Goal: Task Accomplishment & Management: Manage account settings

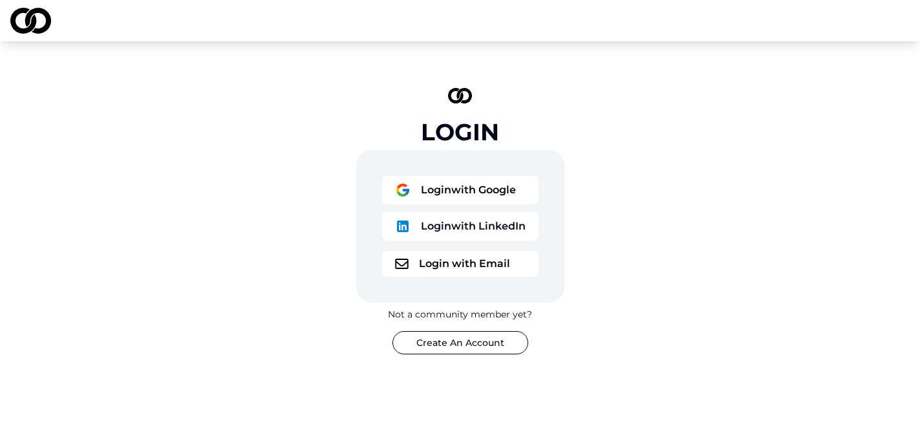
click at [412, 193] on button "Login with Google" at bounding box center [460, 190] width 157 height 28
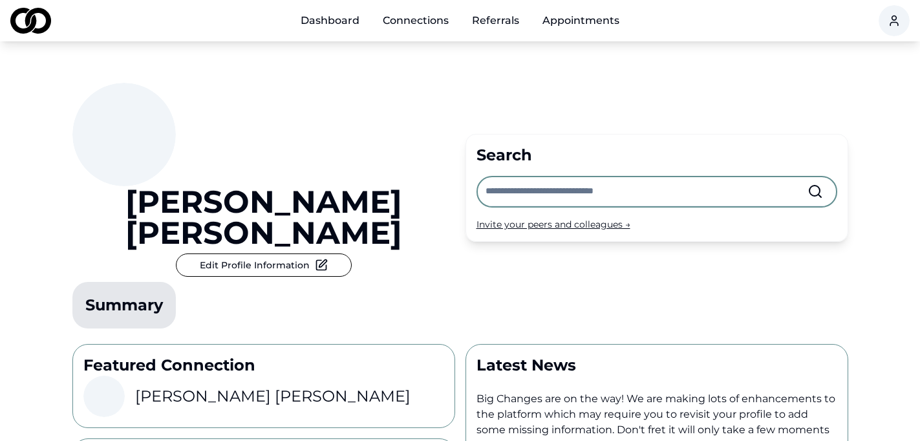
click at [499, 213] on div "[PERSON_NAME] Edit Profile Information Summary Search Invite your peers and col…" at bounding box center [460, 187] width 776 height 292
click at [400, 29] on link "Connections" at bounding box center [416, 21] width 87 height 26
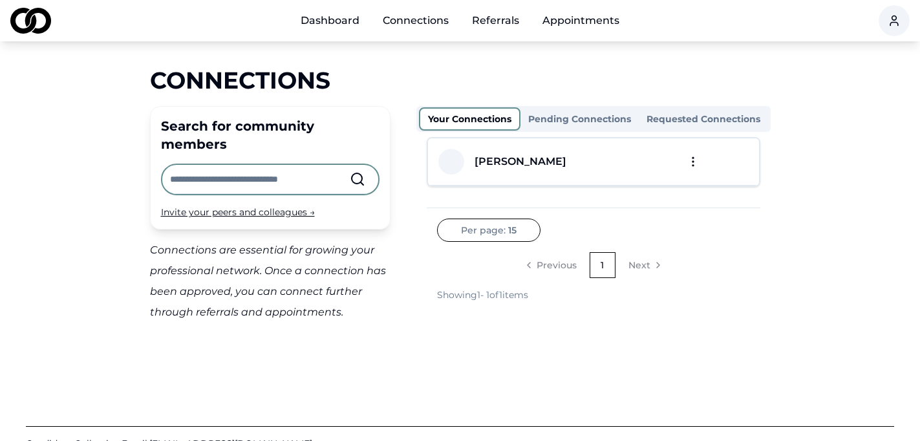
click at [341, 15] on link "Dashboard" at bounding box center [330, 21] width 80 height 26
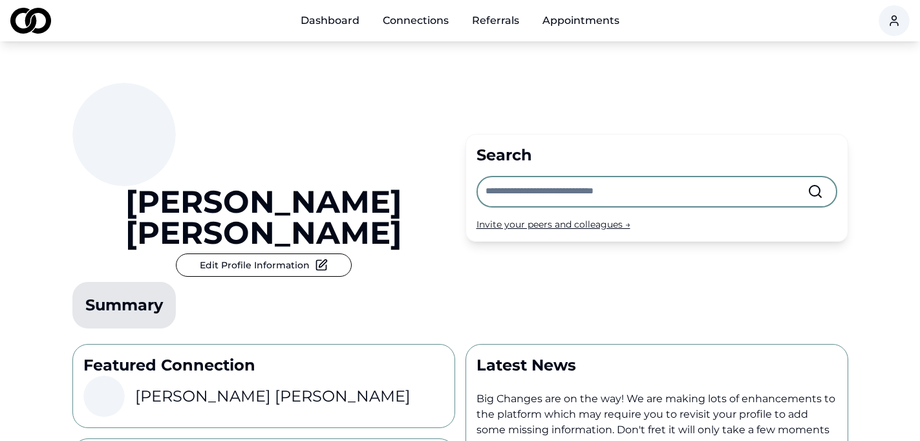
click at [402, 19] on link "Connections" at bounding box center [416, 21] width 87 height 26
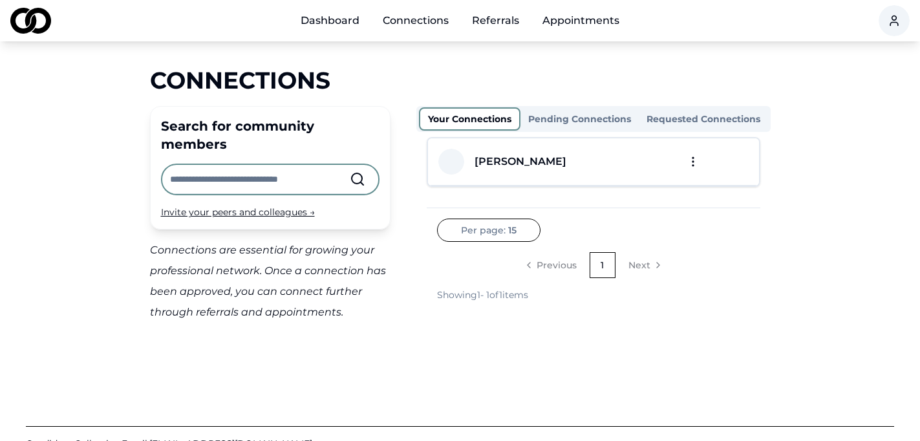
click at [576, 17] on link "Appointments" at bounding box center [581, 21] width 98 height 26
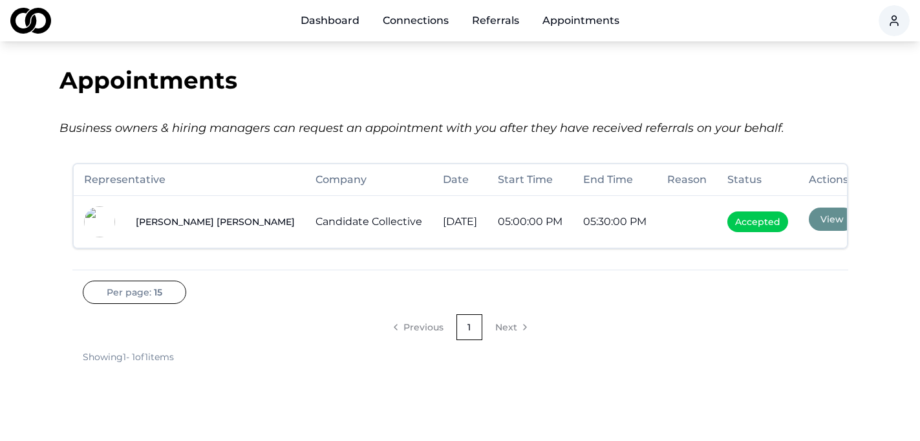
click at [838, 220] on button "View" at bounding box center [832, 219] width 47 height 23
